Goal: Information Seeking & Learning: Learn about a topic

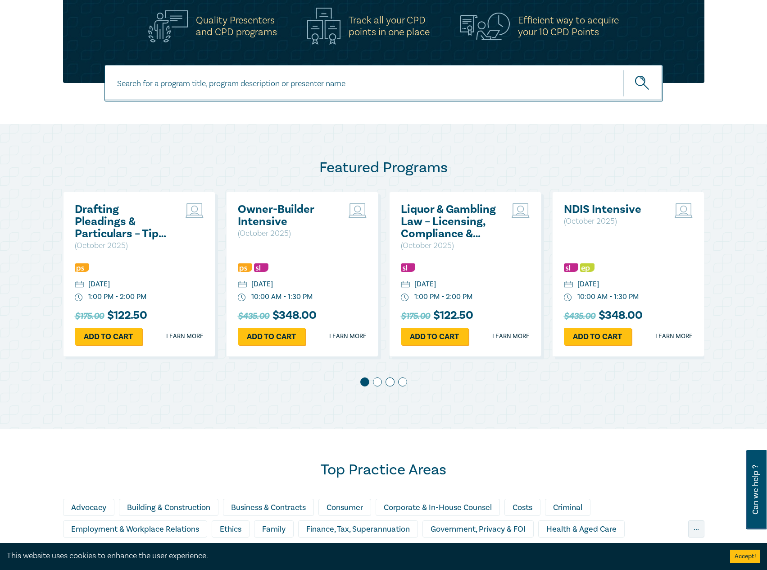
click at [109, 224] on h2 "Drafting Pleadings & Particulars – Tips & Traps" at bounding box center [123, 221] width 97 height 36
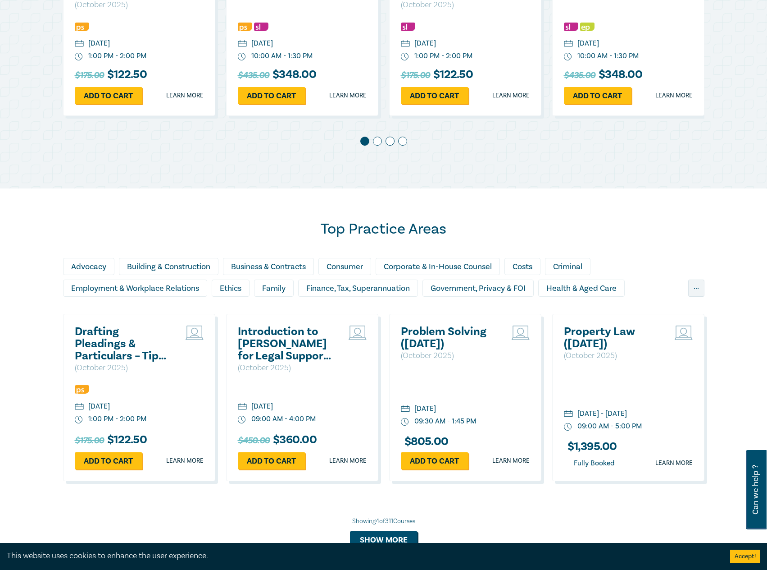
scroll to position [496, 0]
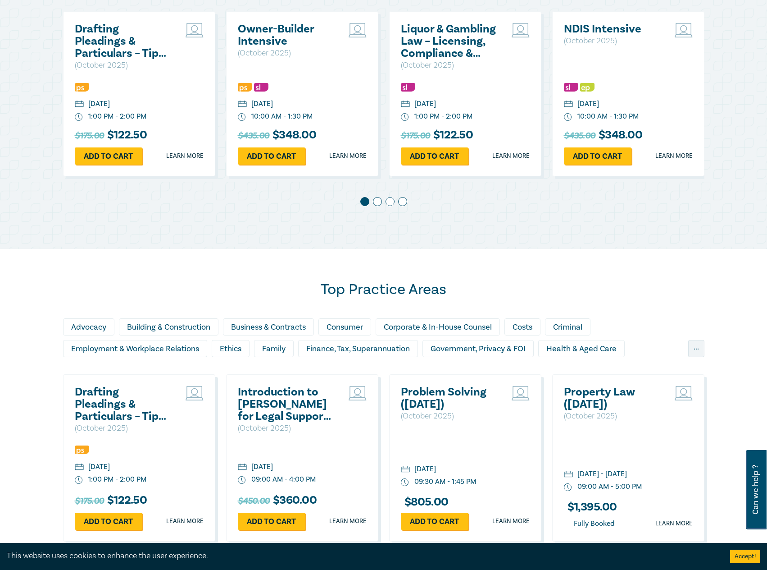
click at [105, 78] on div "Drafting Pleadings & Particulars – Tips & Traps ( October 2025 ) Thursday, 9 Oc…" at bounding box center [139, 93] width 152 height 165
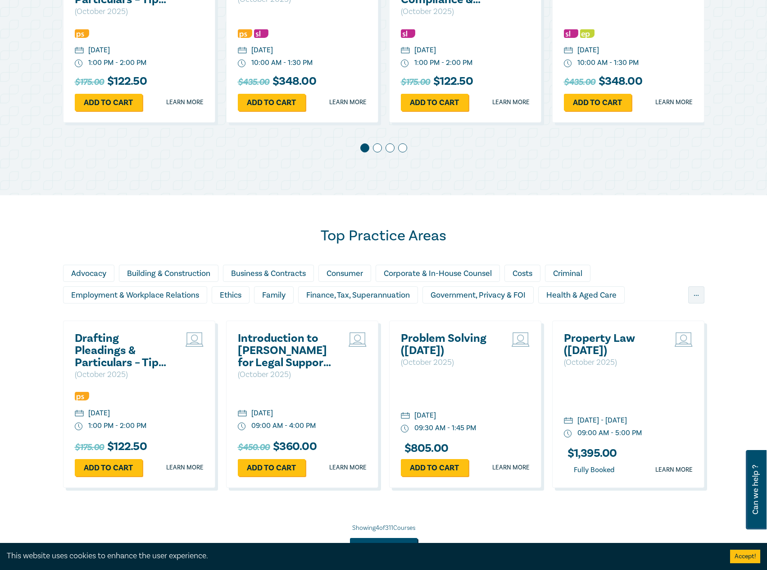
scroll to position [631, 0]
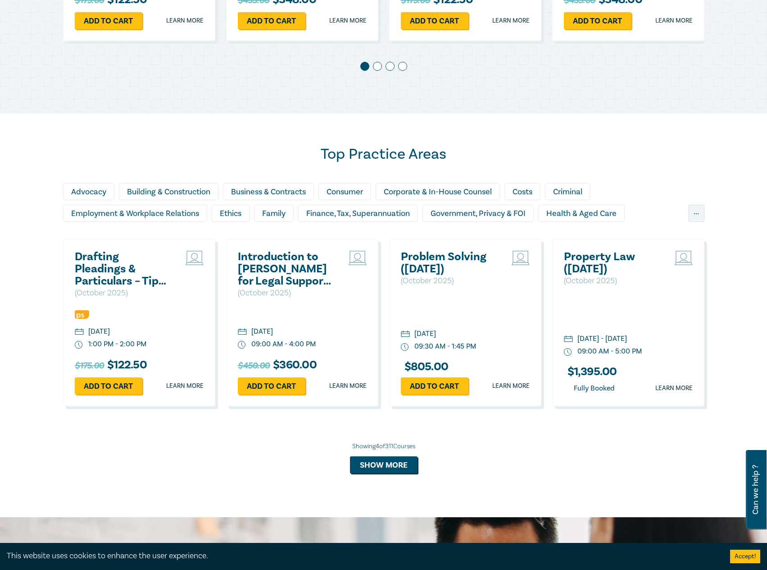
click at [130, 267] on h2 "Drafting Pleadings & Particulars – Tips & Traps" at bounding box center [123, 269] width 97 height 36
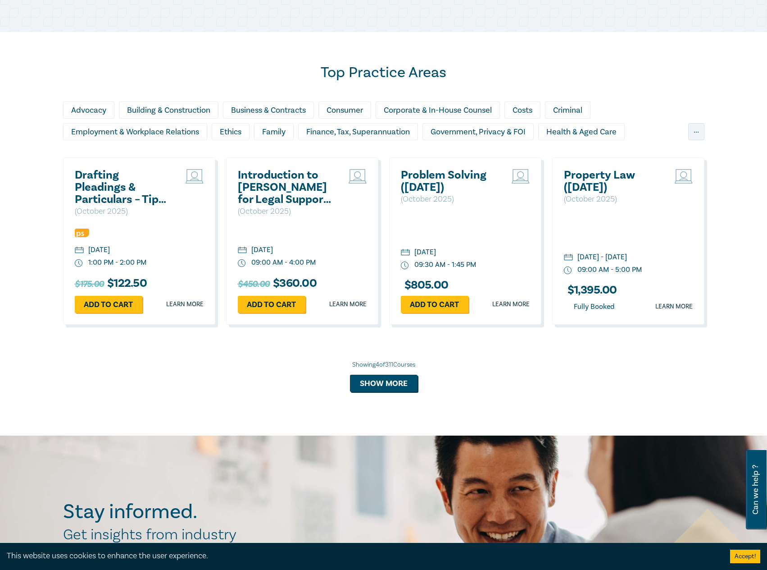
scroll to position [766, 0]
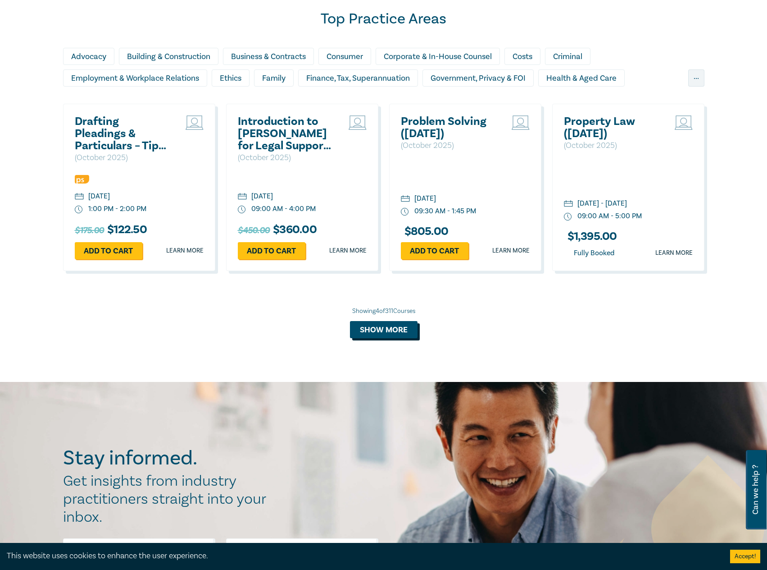
click at [392, 333] on button "Show more" at bounding box center [384, 329] width 68 height 17
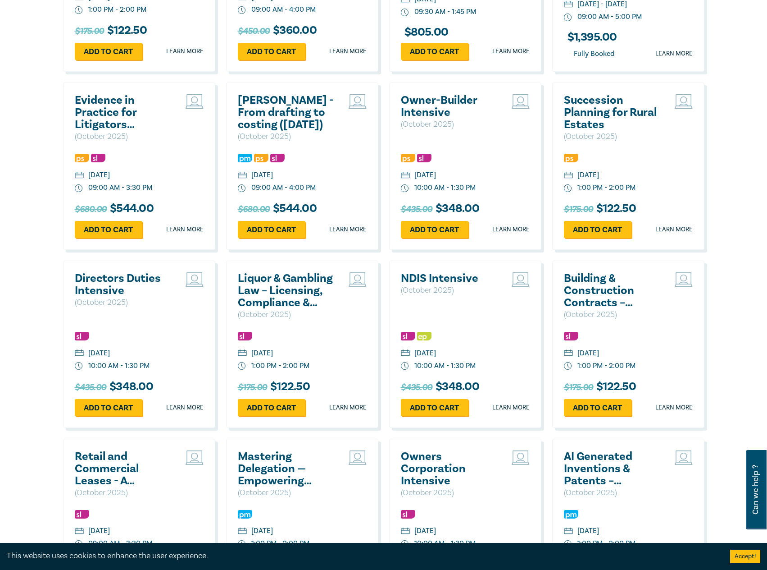
scroll to position [991, 0]
